Goal: Find specific page/section: Find specific page/section

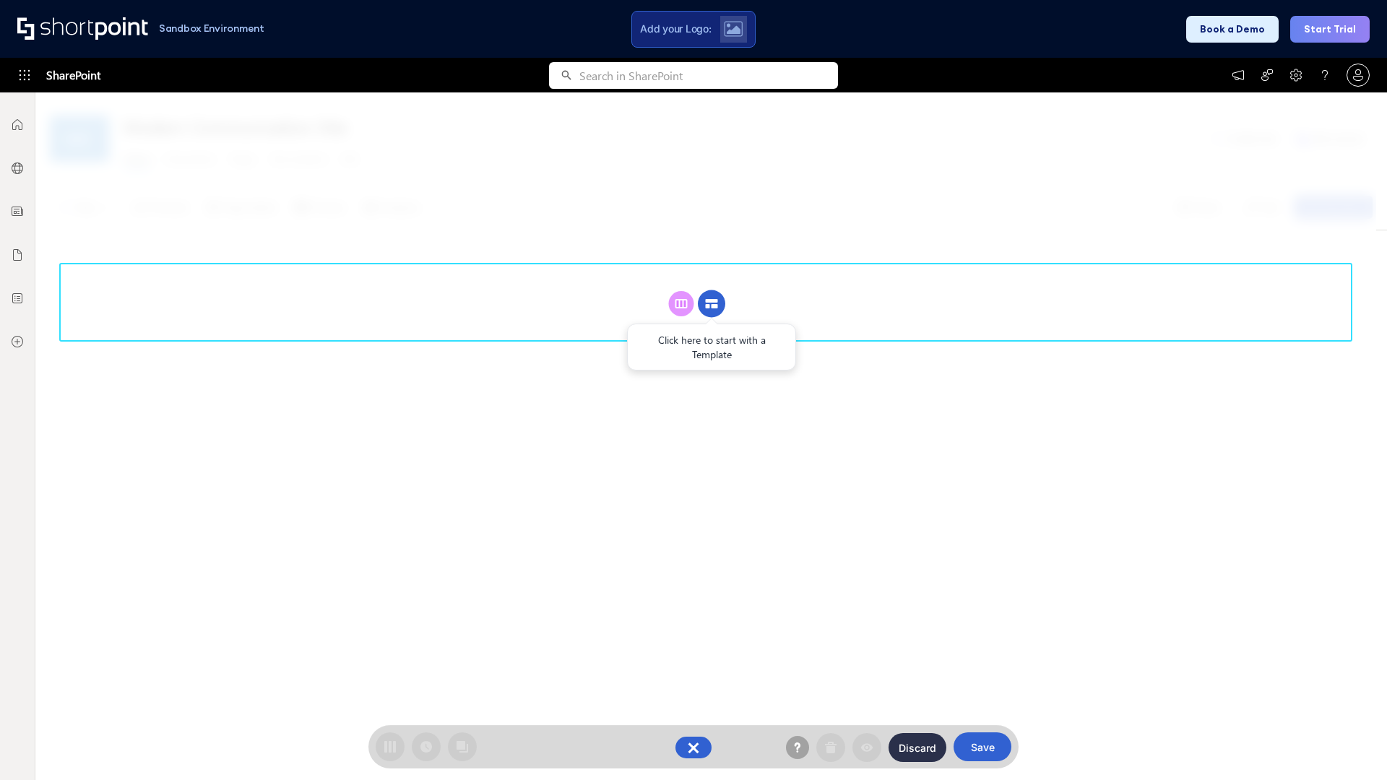
click at [712, 303] on circle at bounding box center [711, 303] width 27 height 27
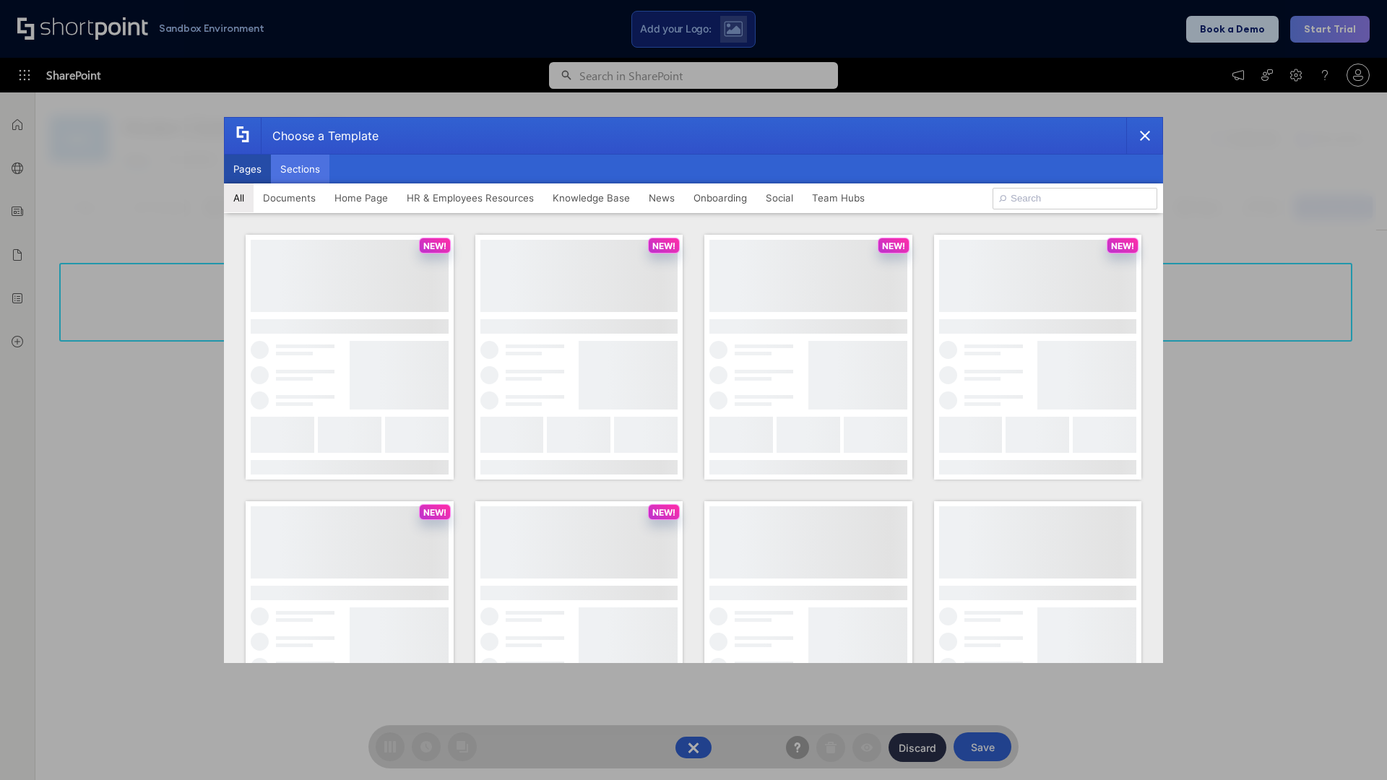
click at [300, 169] on button "Sections" at bounding box center [300, 169] width 59 height 29
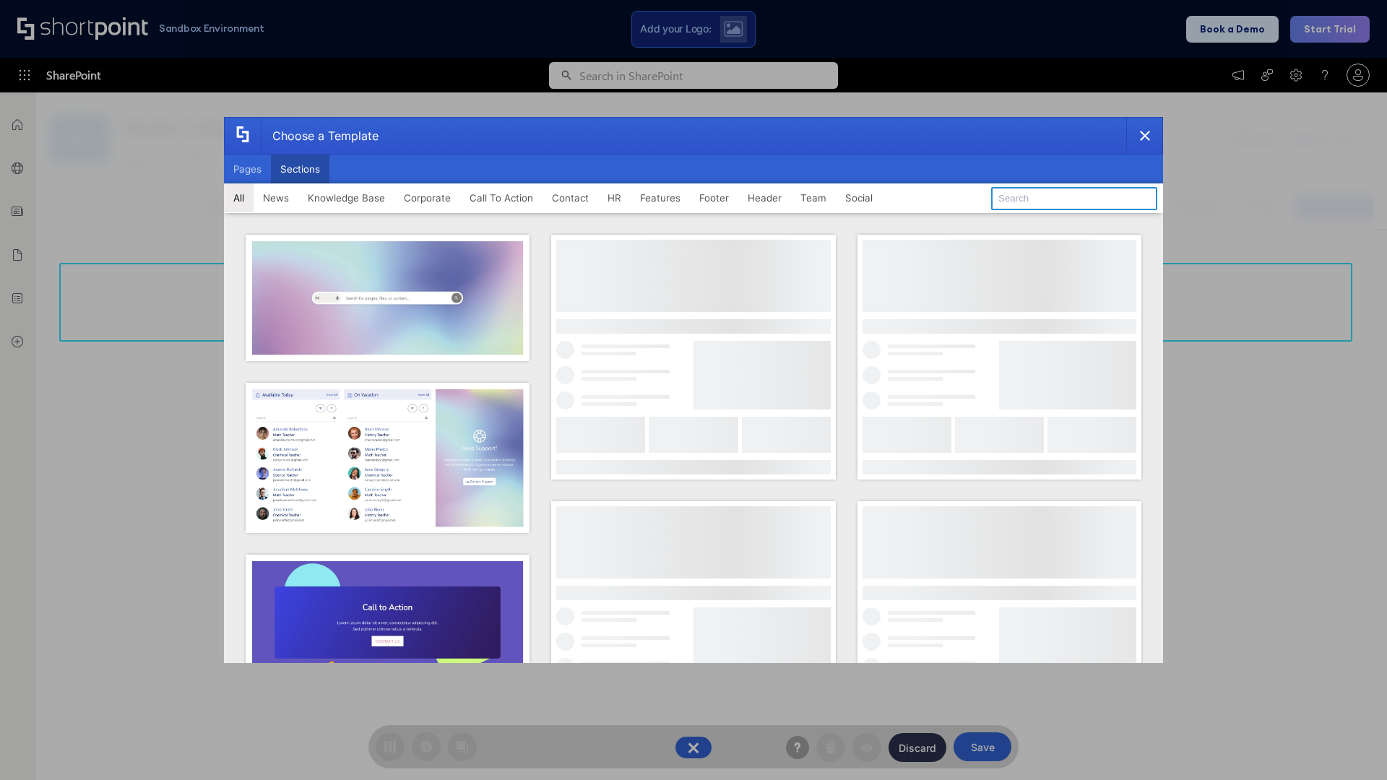
type input "Teammate 1"
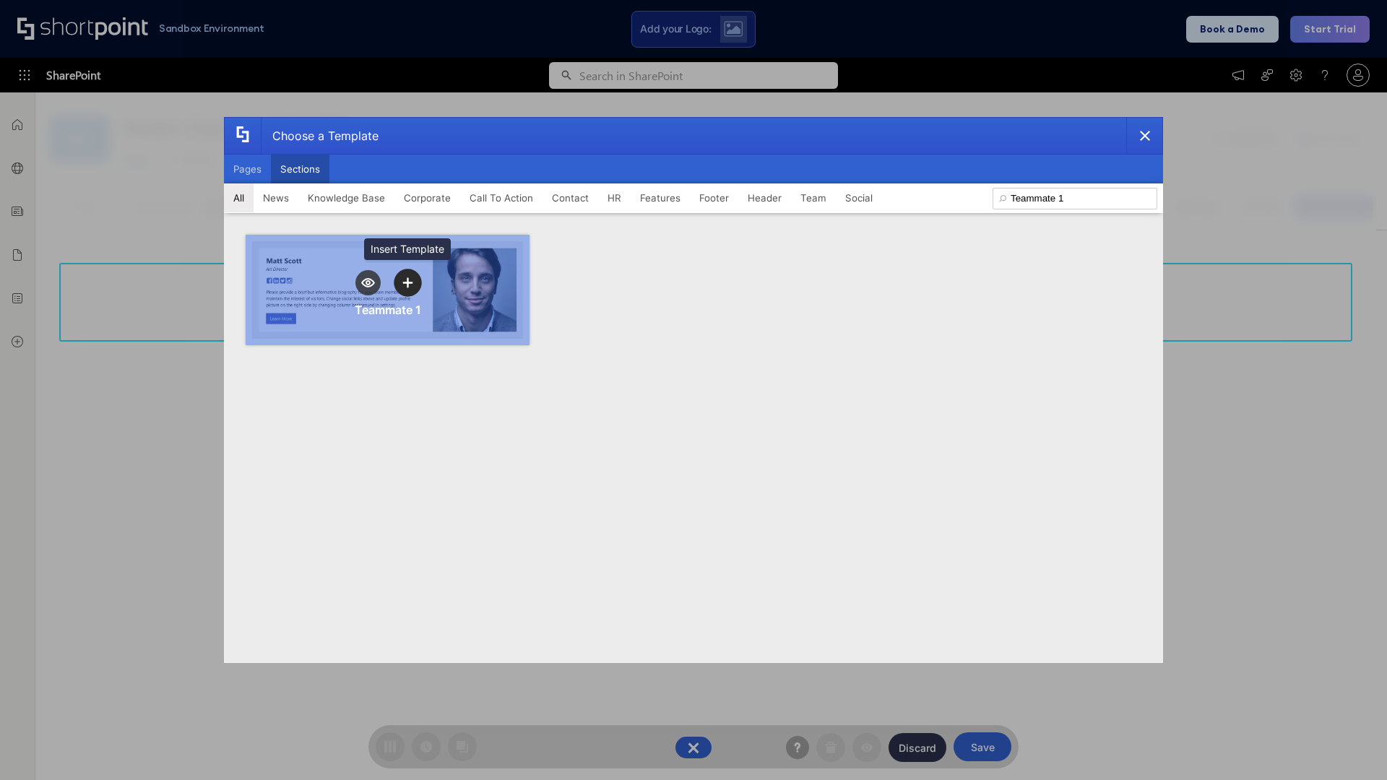
click at [407, 282] on icon "template selector" at bounding box center [407, 282] width 10 height 10
